Goal: Information Seeking & Learning: Learn about a topic

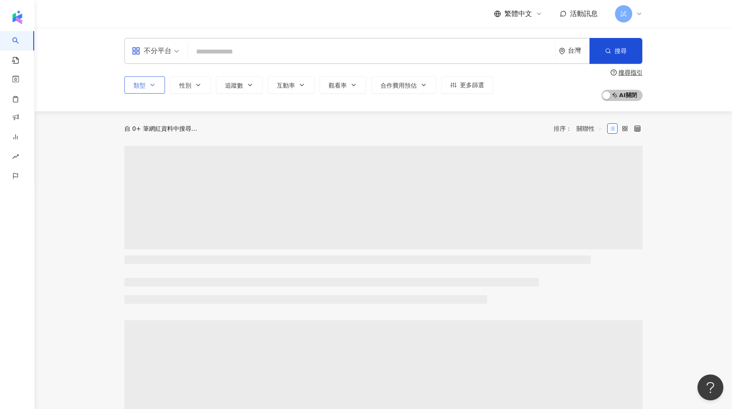
click at [152, 82] on icon "button" at bounding box center [152, 85] width 7 height 7
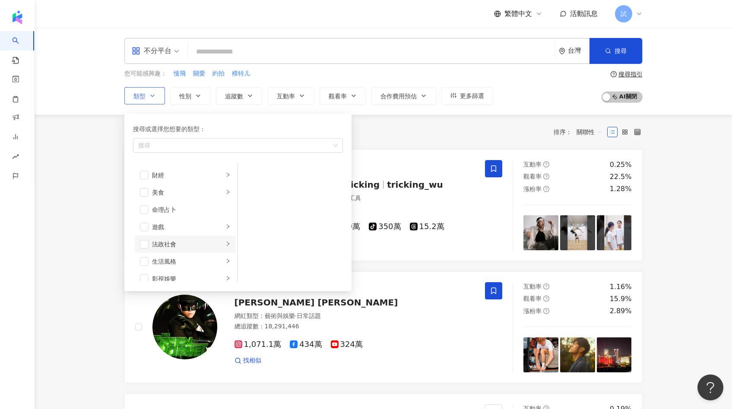
scroll to position [102, 0]
click at [143, 226] on span "button" at bounding box center [144, 226] width 9 height 9
click at [202, 221] on li "遊戲" at bounding box center [185, 226] width 101 height 17
click at [390, 128] on div "共 10,000+ 筆 排序： 關聯性" at bounding box center [383, 132] width 518 height 14
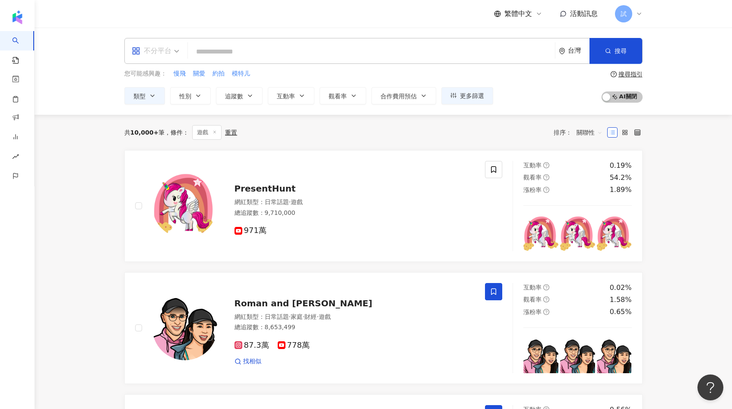
click at [161, 49] on div "不分平台" at bounding box center [152, 51] width 40 height 14
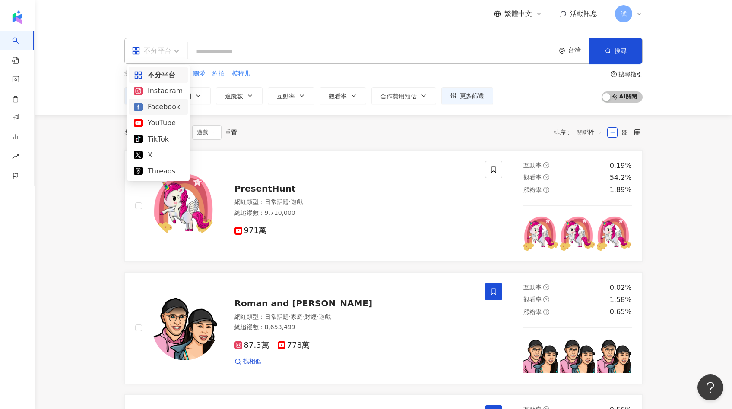
click at [157, 115] on div "YouTube" at bounding box center [158, 123] width 59 height 16
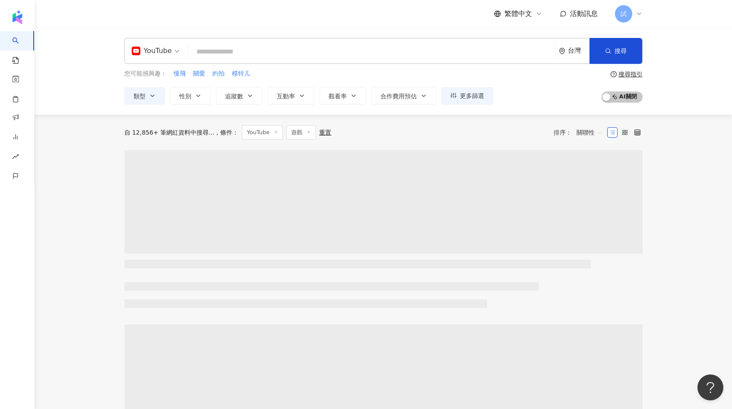
click at [230, 49] on input "search" at bounding box center [372, 52] width 360 height 16
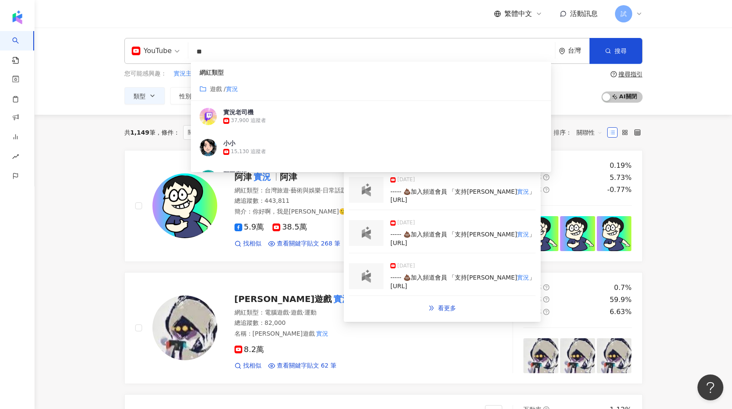
click at [368, 229] on img at bounding box center [365, 233] width 17 height 13
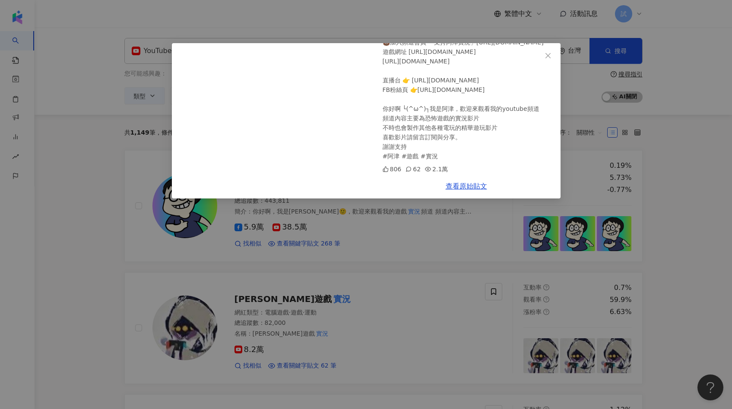
scroll to position [158, 0]
click at [411, 224] on div "阿津實況 [DATE] 《尋找偽人》深夜來訪的不只有人類，靠你分辨怪物並"維持"家裡安全！No, I'm not a Human【阿津】4個結局 806 62…" at bounding box center [366, 204] width 732 height 409
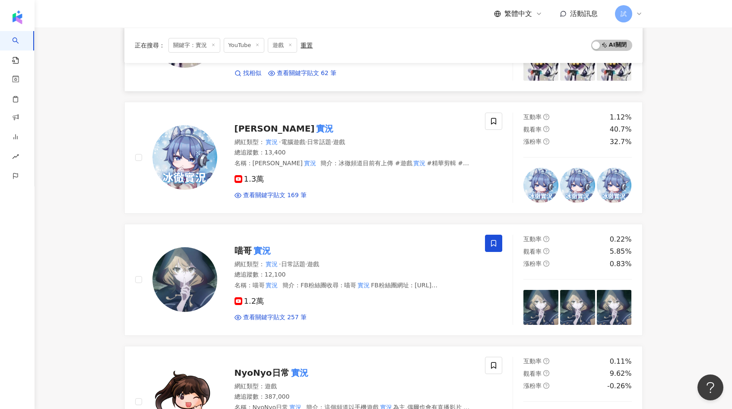
scroll to position [335, 0]
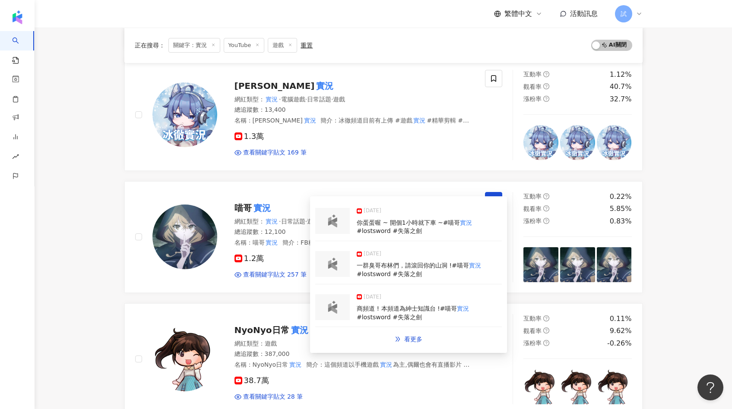
click at [334, 268] on img at bounding box center [332, 264] width 17 height 13
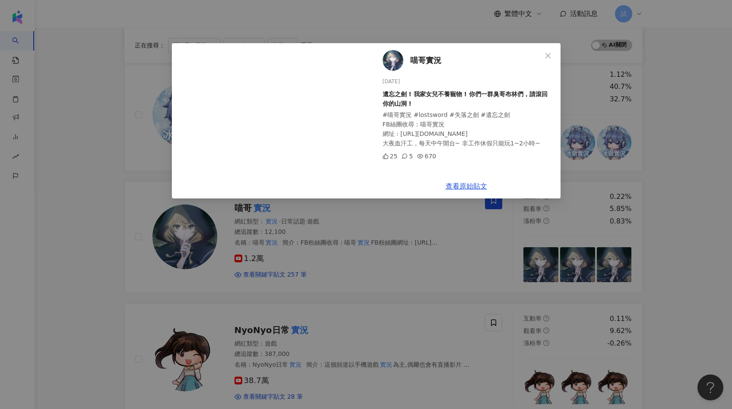
click at [409, 216] on div "喵哥實況 [DATE] 遺忘之劍 ! 我家女兒不養寵物 ! 你們一群臭哥布林們，請滾回你的山洞 ! #喵哥實況 #lostsword #失落之劍 #遺忘之劍 …" at bounding box center [366, 204] width 732 height 409
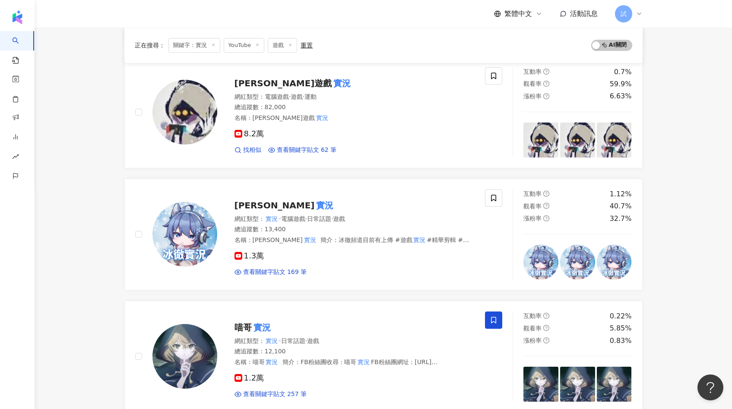
scroll to position [0, 0]
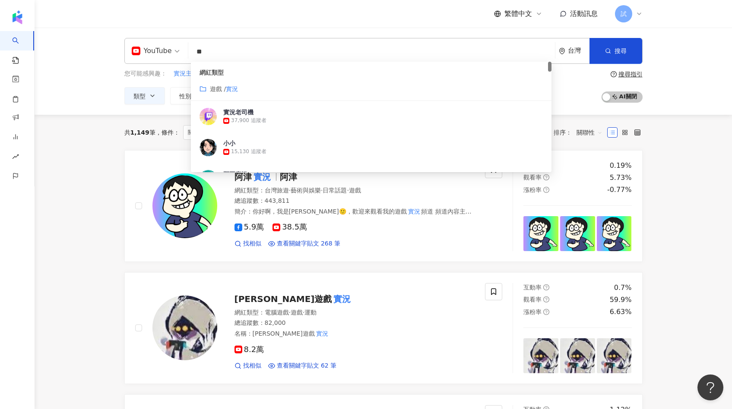
drag, startPoint x: 215, startPoint y: 50, endPoint x: 190, endPoint y: 50, distance: 25.0
click at [192, 50] on input "**" at bounding box center [372, 52] width 360 height 16
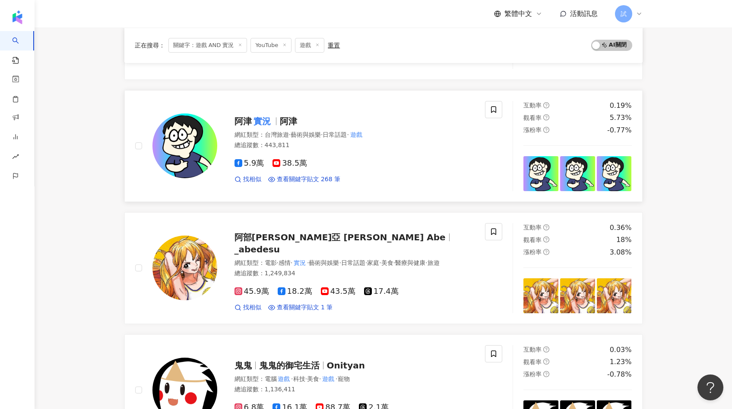
scroll to position [697, 0]
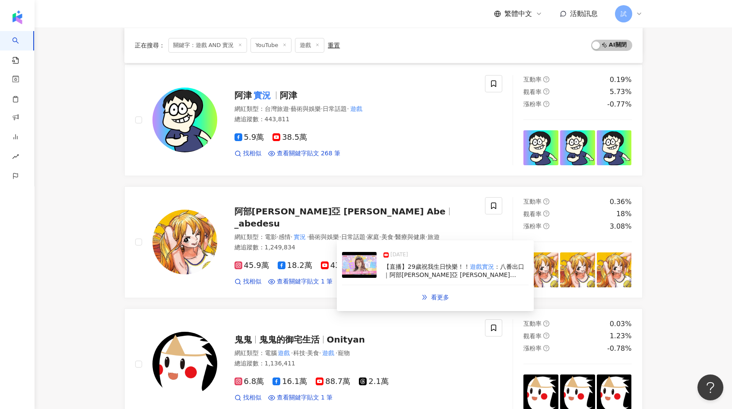
click at [354, 270] on img at bounding box center [359, 265] width 35 height 26
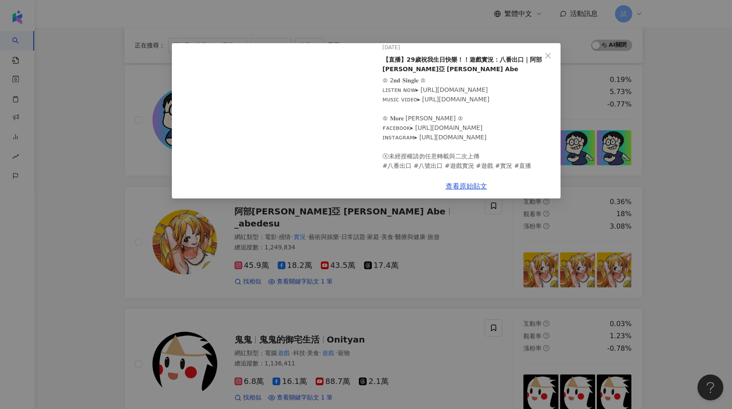
scroll to position [44, 0]
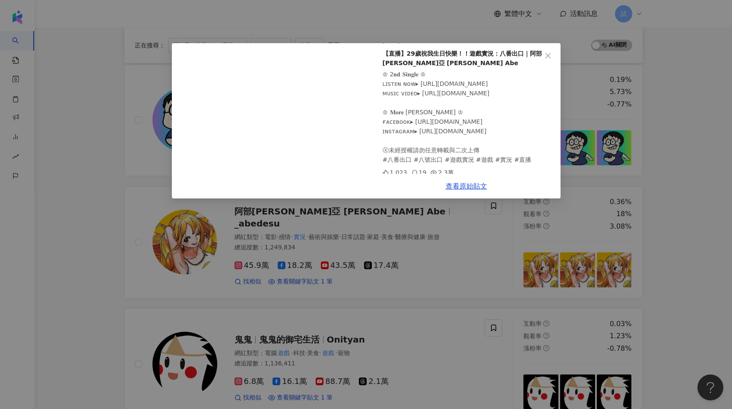
click at [435, 218] on div "阿部[PERSON_NAME]亞 [PERSON_NAME] Abe [DATE] 【直播】29歲祝我生日快樂！！遊戲實況：八番出口｜阿部[PERSON_NA…" at bounding box center [366, 204] width 732 height 409
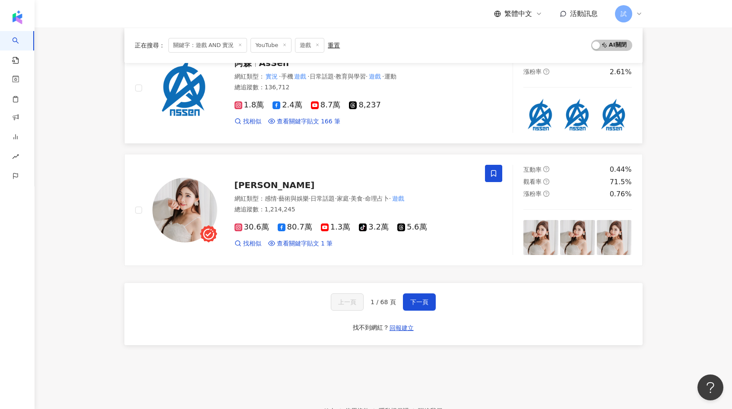
scroll to position [1340, 0]
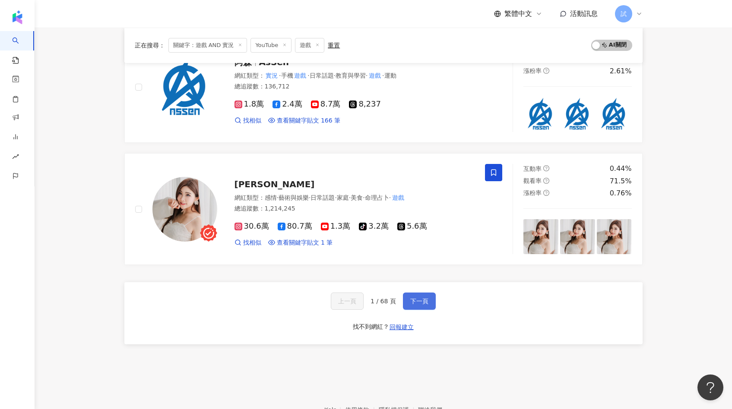
click at [422, 302] on span "下一頁" at bounding box center [419, 301] width 18 height 7
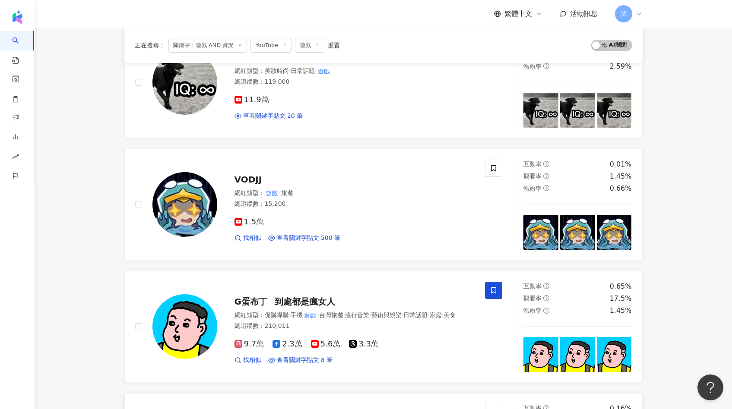
scroll to position [1041, 0]
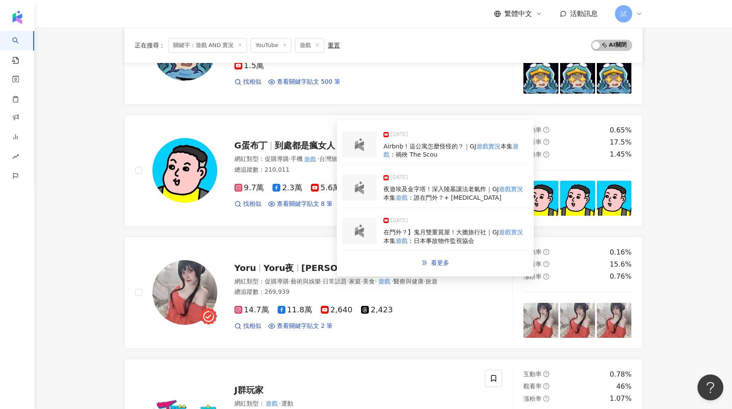
click at [362, 190] on img at bounding box center [358, 187] width 17 height 13
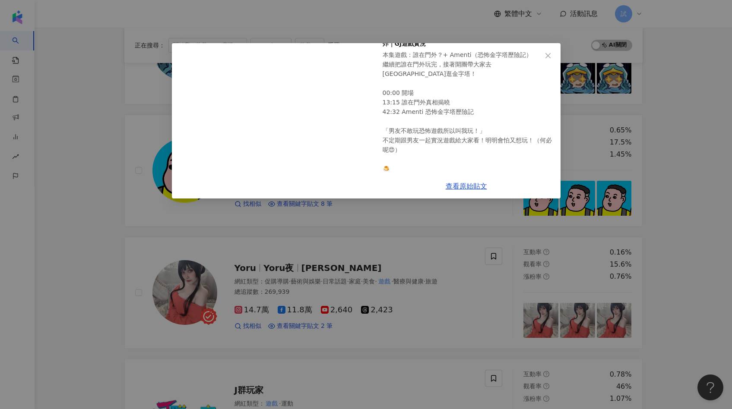
scroll to position [69, 0]
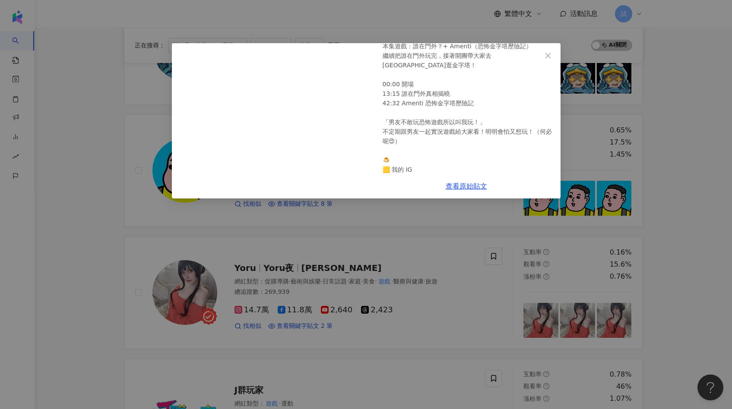
click at [408, 225] on div "G蛋布丁 [DATE] 【誰在門外？+ Amenti】夜遊埃及金字塔！深入陵墓讓法老氣炸｜GJ遊戲實況 本集遊戲：誰在門外？+ Amenti（恐怖金字塔歷險記…" at bounding box center [366, 204] width 732 height 409
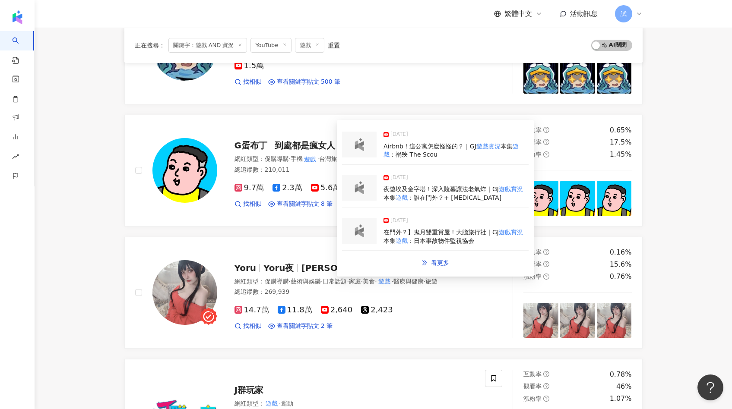
click at [363, 155] on div at bounding box center [359, 145] width 35 height 26
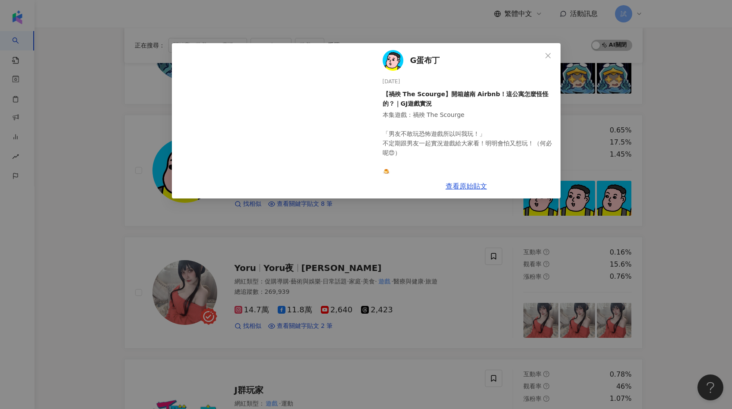
click at [350, 246] on div "G蛋布丁 [DATE] 【禍殃 The Scourge】開箱越南 Airbnb！這公寓怎麼怪怪的？｜GJ遊戲實況 本集遊戲：禍殃 The Scourge 「男…" at bounding box center [366, 204] width 732 height 409
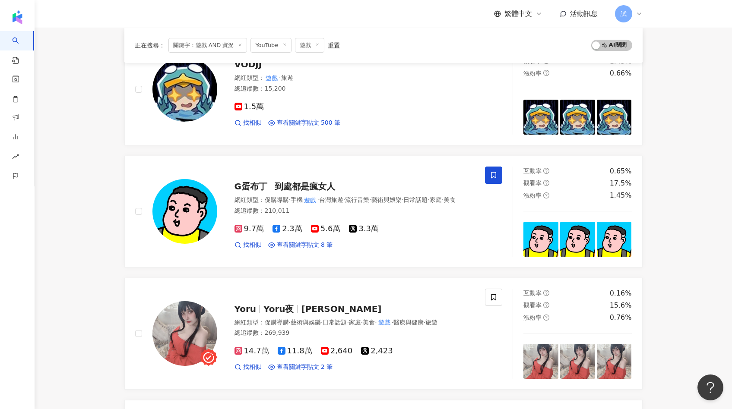
scroll to position [1009, 0]
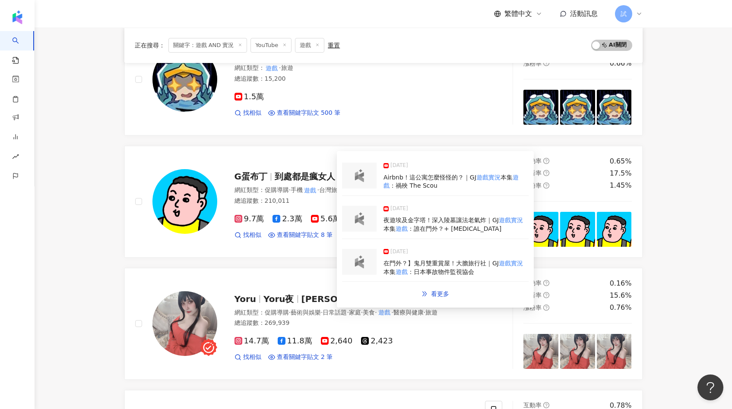
click at [363, 265] on img at bounding box center [358, 261] width 17 height 13
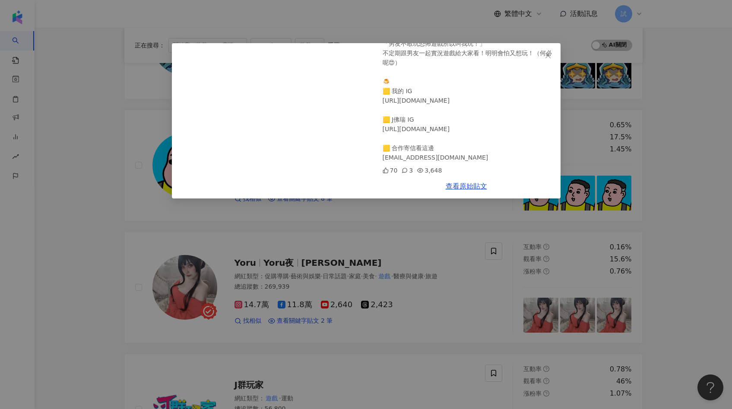
scroll to position [129, 0]
click at [416, 217] on div "G蛋布丁 [DATE] 【日本事故物件監視協会 + 誰在門外？】鬼月雙重賞屋！大膽旅行社｜GJ遊戲實況 本集遊戲：日本事故物件監視協会 + 誰在門外？ 00:…" at bounding box center [366, 204] width 732 height 409
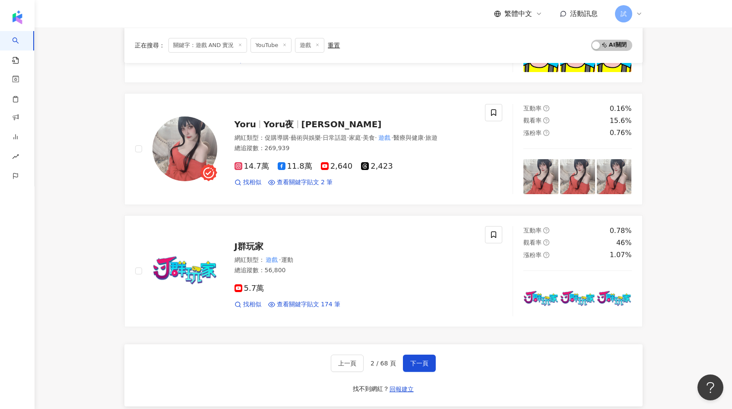
scroll to position [1258, 0]
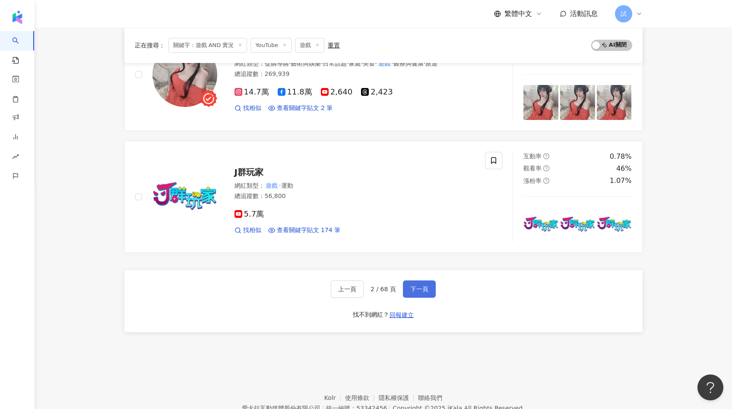
click at [420, 284] on button "下一頁" at bounding box center [419, 289] width 33 height 17
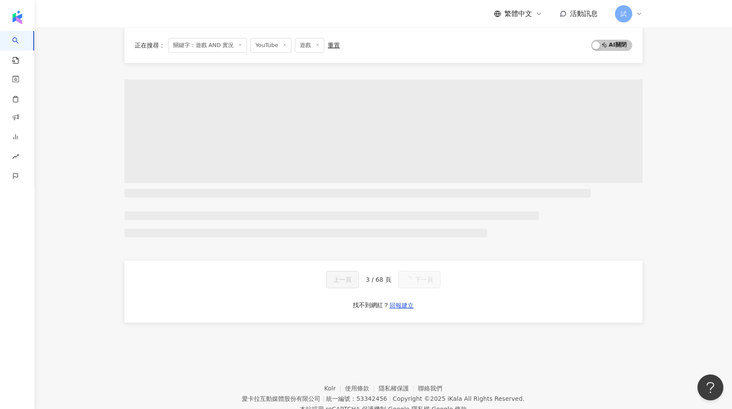
scroll to position [0, 0]
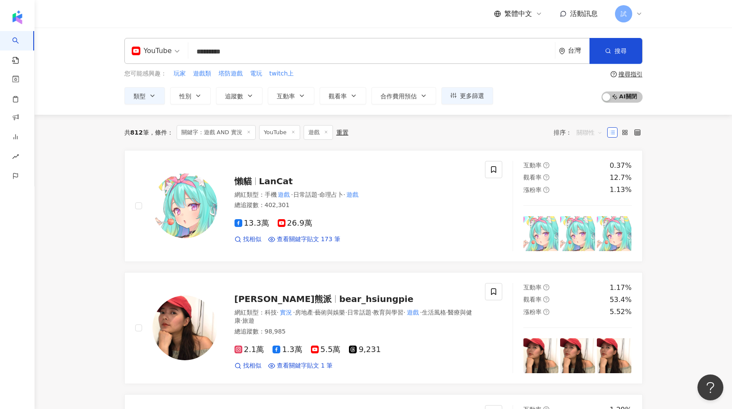
click at [586, 135] on span "關聯性" at bounding box center [589, 133] width 26 height 14
click at [587, 164] on div "追蹤數" at bounding box center [589, 164] width 22 height 9
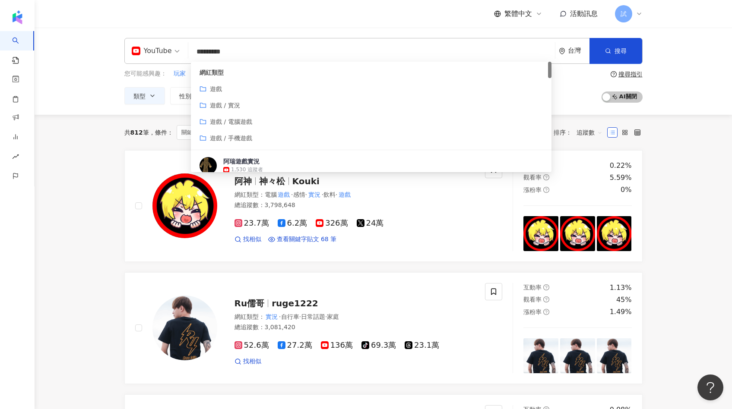
drag, startPoint x: 210, startPoint y: 51, endPoint x: 189, endPoint y: 51, distance: 20.7
click at [189, 51] on div "YouTube ********* 台灣 搜尋 customizedTag b6a0f1ef-5add-4420-b4f5-3811f9b3a340 網紅類型…" at bounding box center [383, 51] width 518 height 26
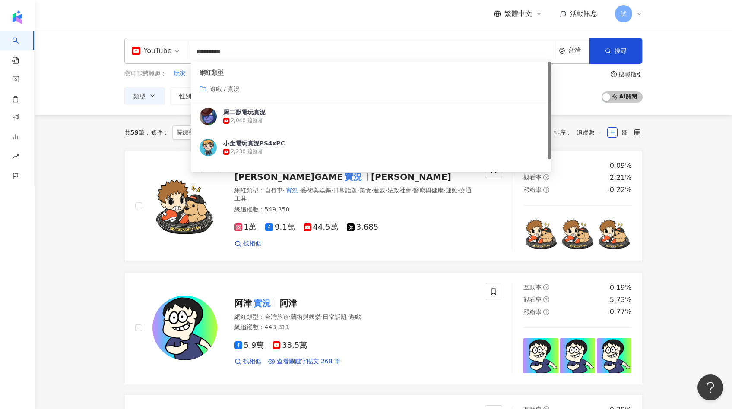
click at [164, 55] on div "YouTube" at bounding box center [152, 51] width 40 height 14
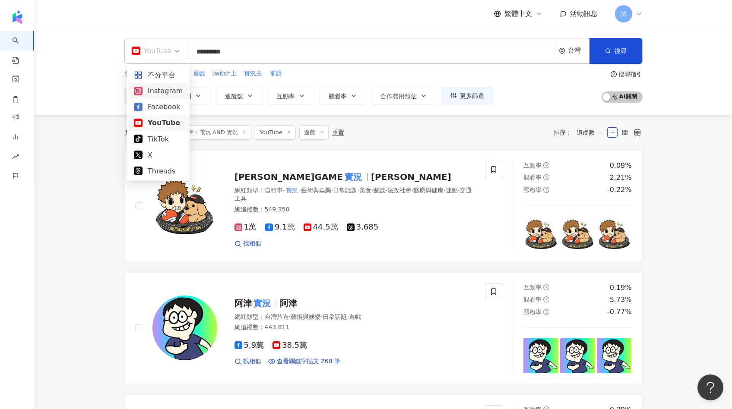
click at [158, 93] on div "Instagram" at bounding box center [158, 90] width 49 height 11
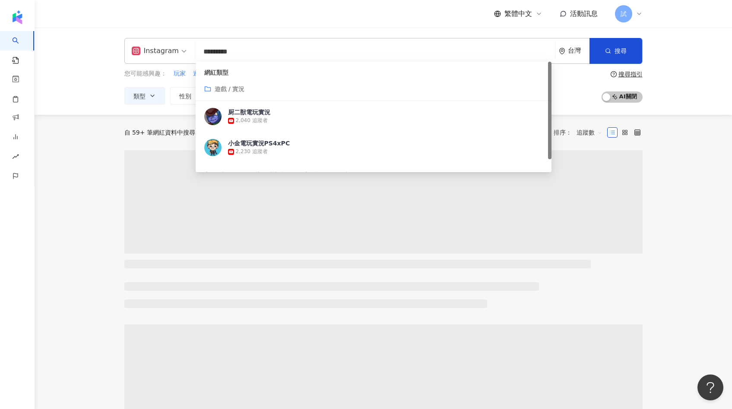
drag, startPoint x: 260, startPoint y: 54, endPoint x: 194, endPoint y: 54, distance: 65.6
click at [194, 54] on div "Instagram ********* 台灣 搜尋 customizedTag 78cea22a-b3eb-4528-a74d-a2efc2e9db25 網紅…" at bounding box center [383, 51] width 518 height 26
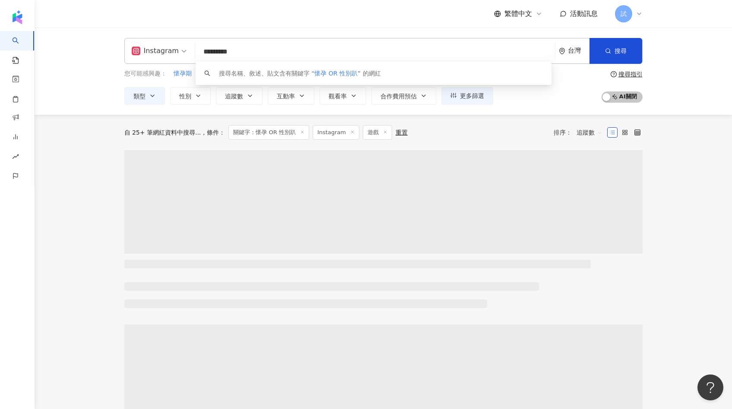
type input "*********"
click at [378, 132] on div "自 25+ 筆網紅資料中搜尋... 條件 ： 關鍵字：懷孕 OR 性別趴 Instagram 遊戲 重置 排序： 追蹤數" at bounding box center [383, 132] width 518 height 15
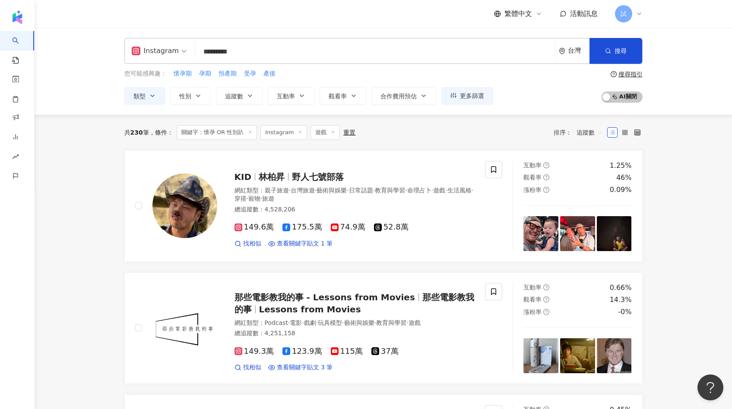
click at [327, 134] on span "遊戲" at bounding box center [324, 132] width 29 height 15
click at [331, 133] on icon at bounding box center [333, 132] width 4 height 4
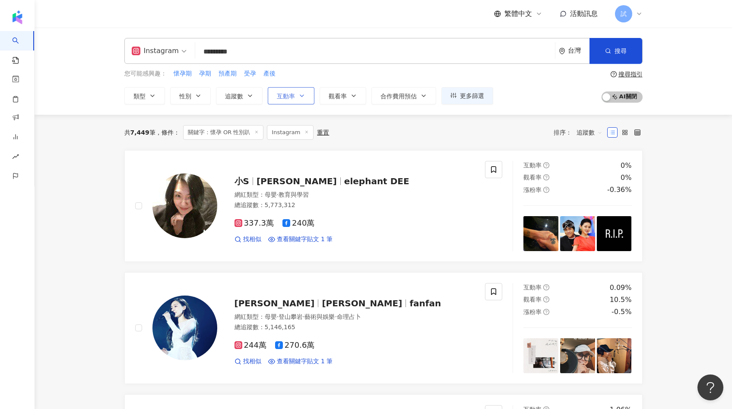
click at [294, 98] on span "互動率" at bounding box center [286, 96] width 18 height 7
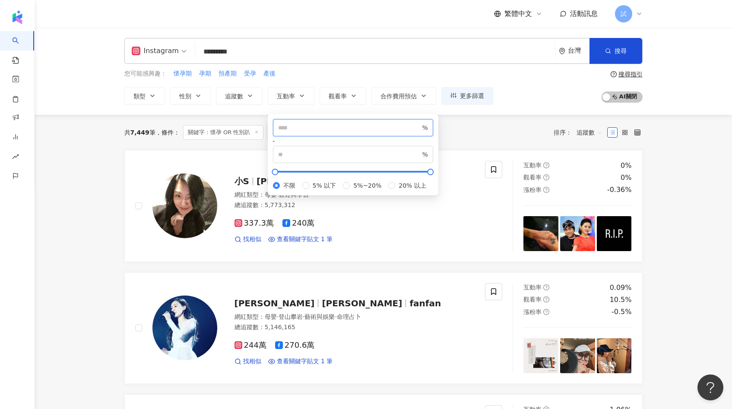
click at [297, 130] on input "number" at bounding box center [349, 127] width 142 height 9
type input "*"
click at [472, 135] on div "共 7,449 筆 條件 ： 關鍵字：懷孕 OR 性別趴 Instagram 重置 排序： 追蹤數" at bounding box center [383, 132] width 518 height 15
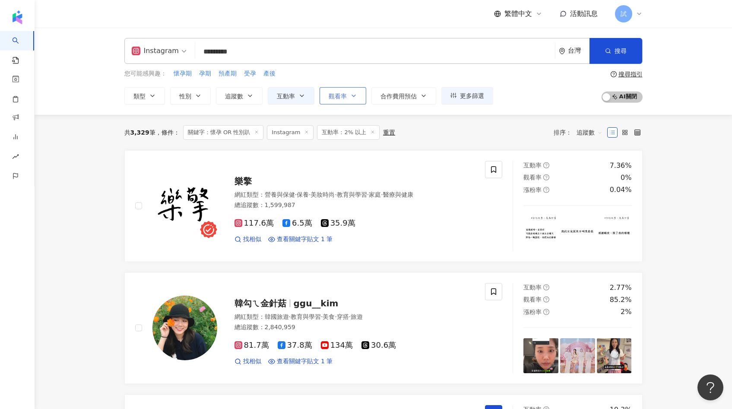
click at [337, 101] on button "觀看率" at bounding box center [342, 95] width 47 height 17
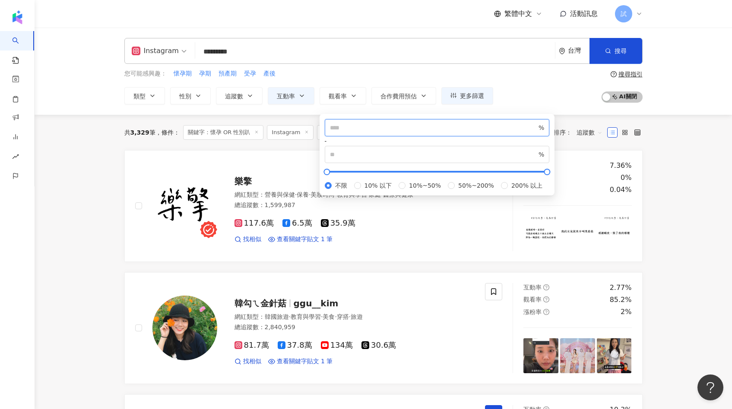
click at [346, 130] on input "number" at bounding box center [433, 127] width 207 height 9
type input "**"
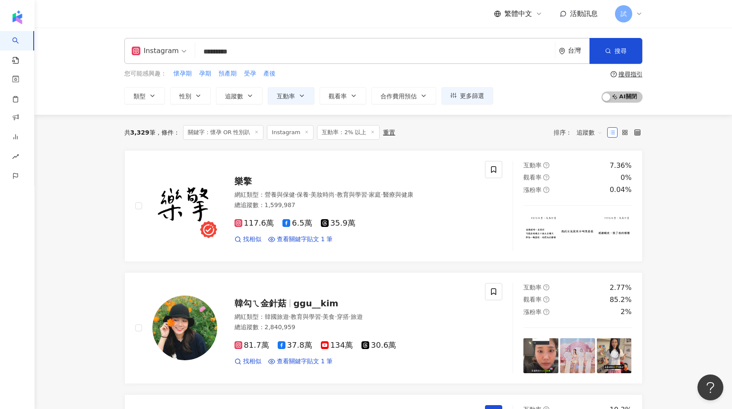
click at [536, 128] on div "共 3,329 筆 條件 ： 關鍵字：懷孕 OR 性別趴 Instagram 互動率：2% 以上 重置 排序： 追蹤數" at bounding box center [383, 132] width 518 height 15
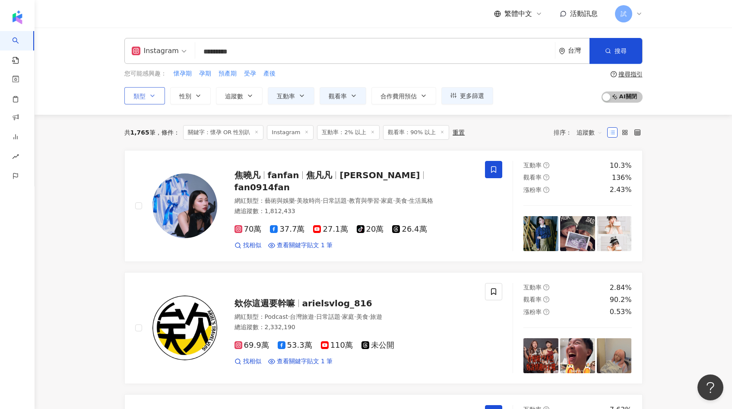
click at [152, 95] on icon "button" at bounding box center [152, 95] width 7 height 7
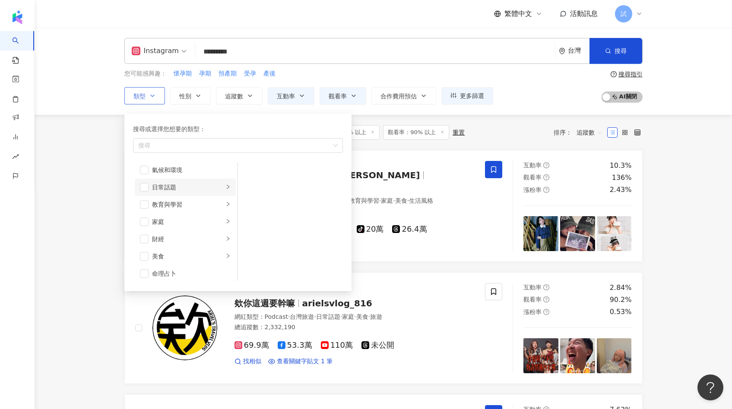
scroll to position [50, 0]
click at [151, 208] on li "家庭" at bounding box center [185, 208] width 101 height 17
click at [249, 177] on li "母嬰" at bounding box center [290, 172] width 101 height 17
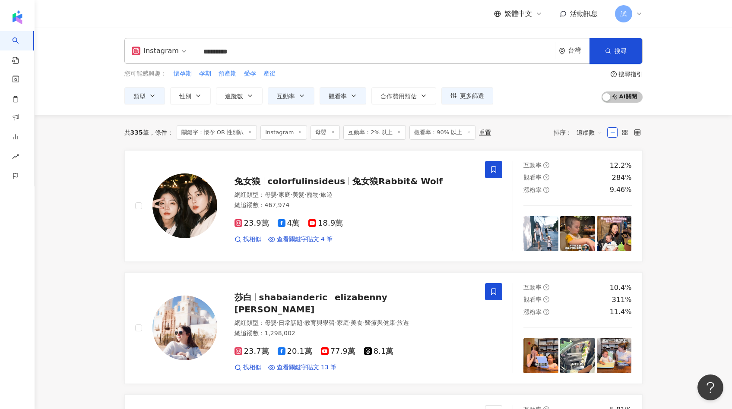
click at [249, 132] on icon at bounding box center [250, 132] width 4 height 4
